Goal: Task Accomplishment & Management: Use online tool/utility

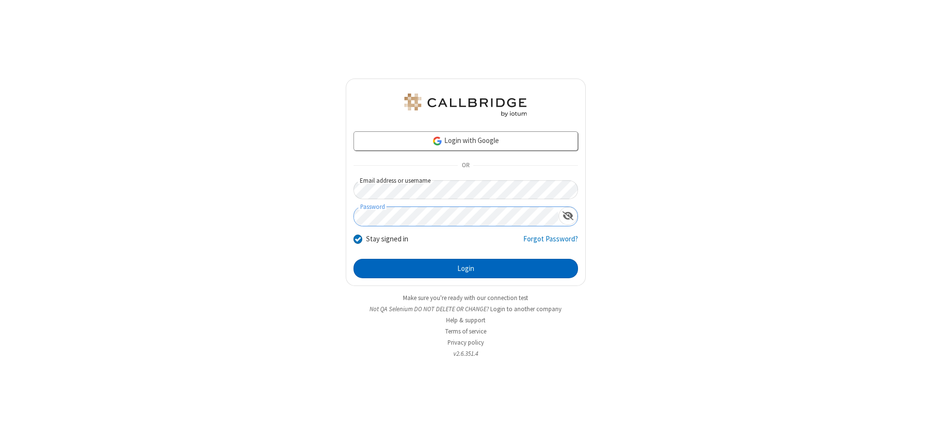
click at [466, 269] on button "Login" at bounding box center [466, 268] width 225 height 19
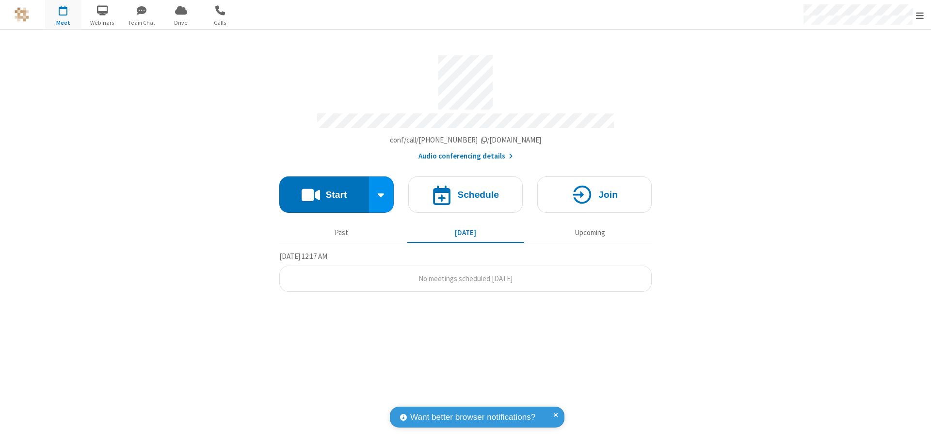
click at [920, 15] on span "Open menu" at bounding box center [920, 16] width 8 height 10
click at [181, 22] on span "Drive" at bounding box center [181, 22] width 36 height 9
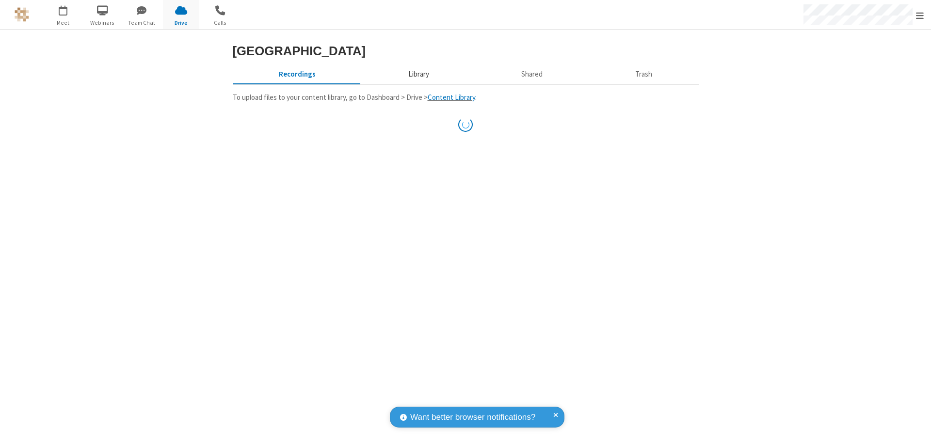
click at [417, 74] on button "Library" at bounding box center [419, 74] width 114 height 18
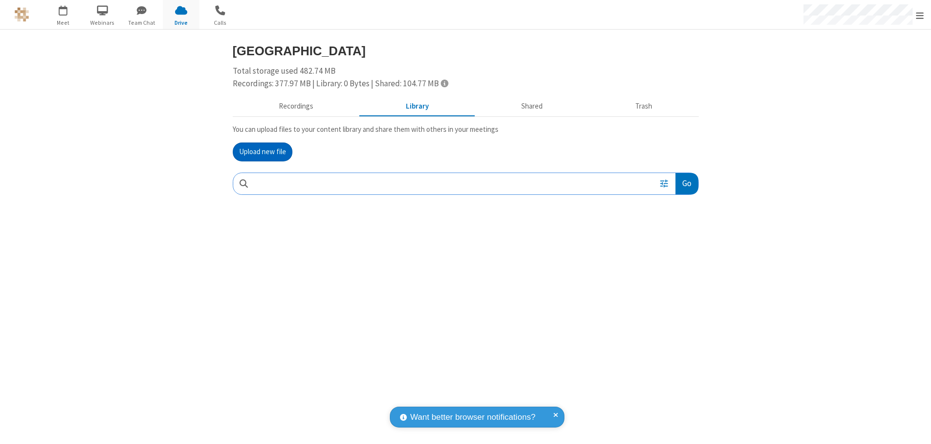
click at [262, 152] on button "Upload new file" at bounding box center [263, 152] width 60 height 19
